Goal: Task Accomplishment & Management: Use online tool/utility

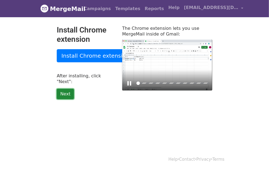
click at [57, 89] on link "Next" at bounding box center [65, 94] width 17 height 10
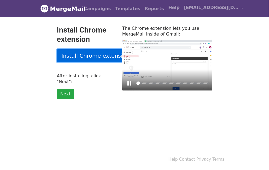
click at [64, 53] on link "Install Chrome extension" at bounding box center [95, 55] width 77 height 13
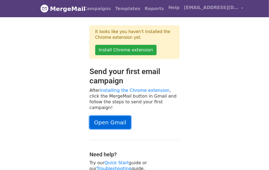
click at [92, 116] on link "Open Gmail" at bounding box center [111, 122] width 42 height 13
click at [101, 116] on link "Open Gmail" at bounding box center [111, 122] width 42 height 13
